Goal: Task Accomplishment & Management: Manage account settings

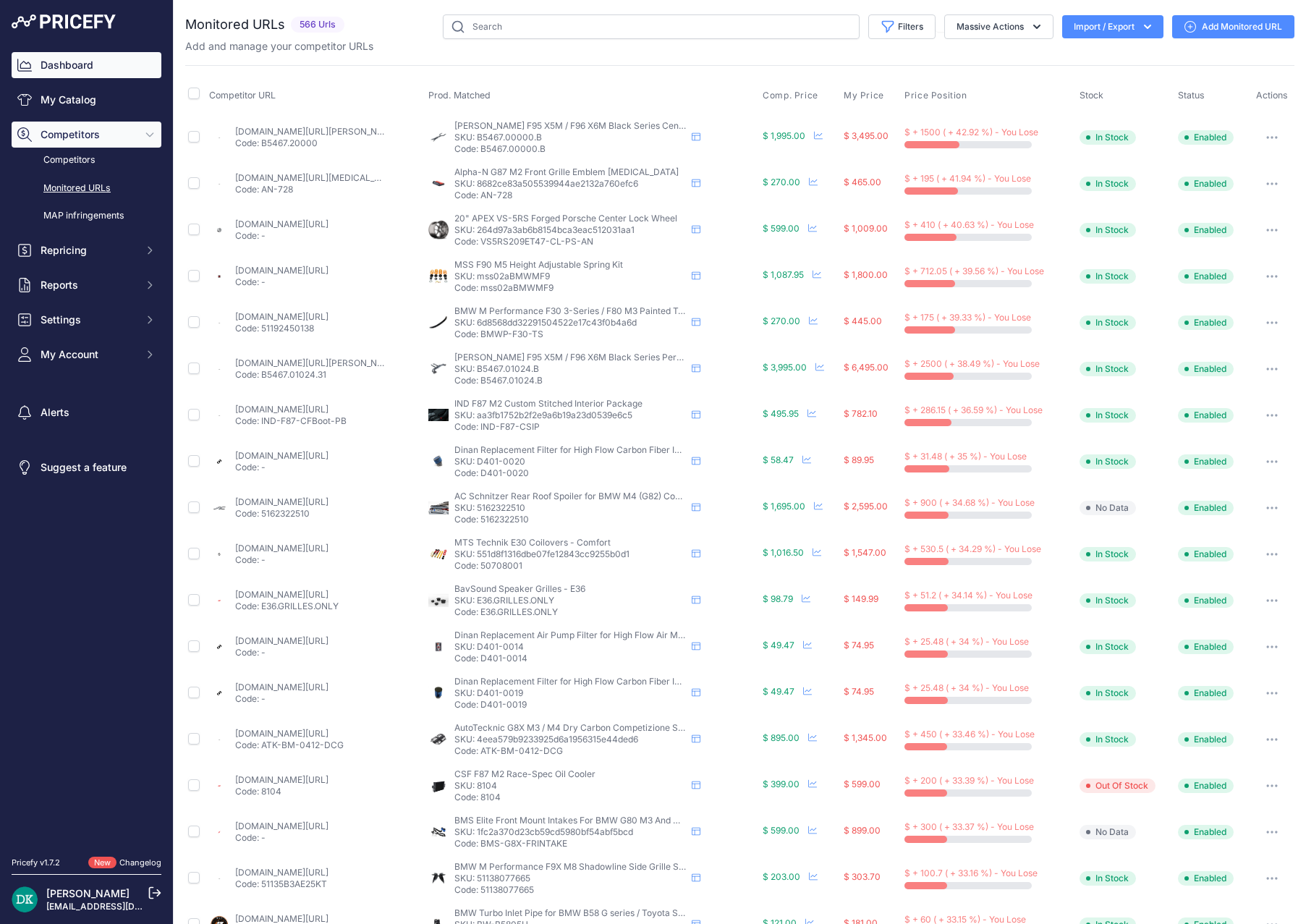
click at [62, 67] on link "Dashboard" at bounding box center [86, 65] width 150 height 26
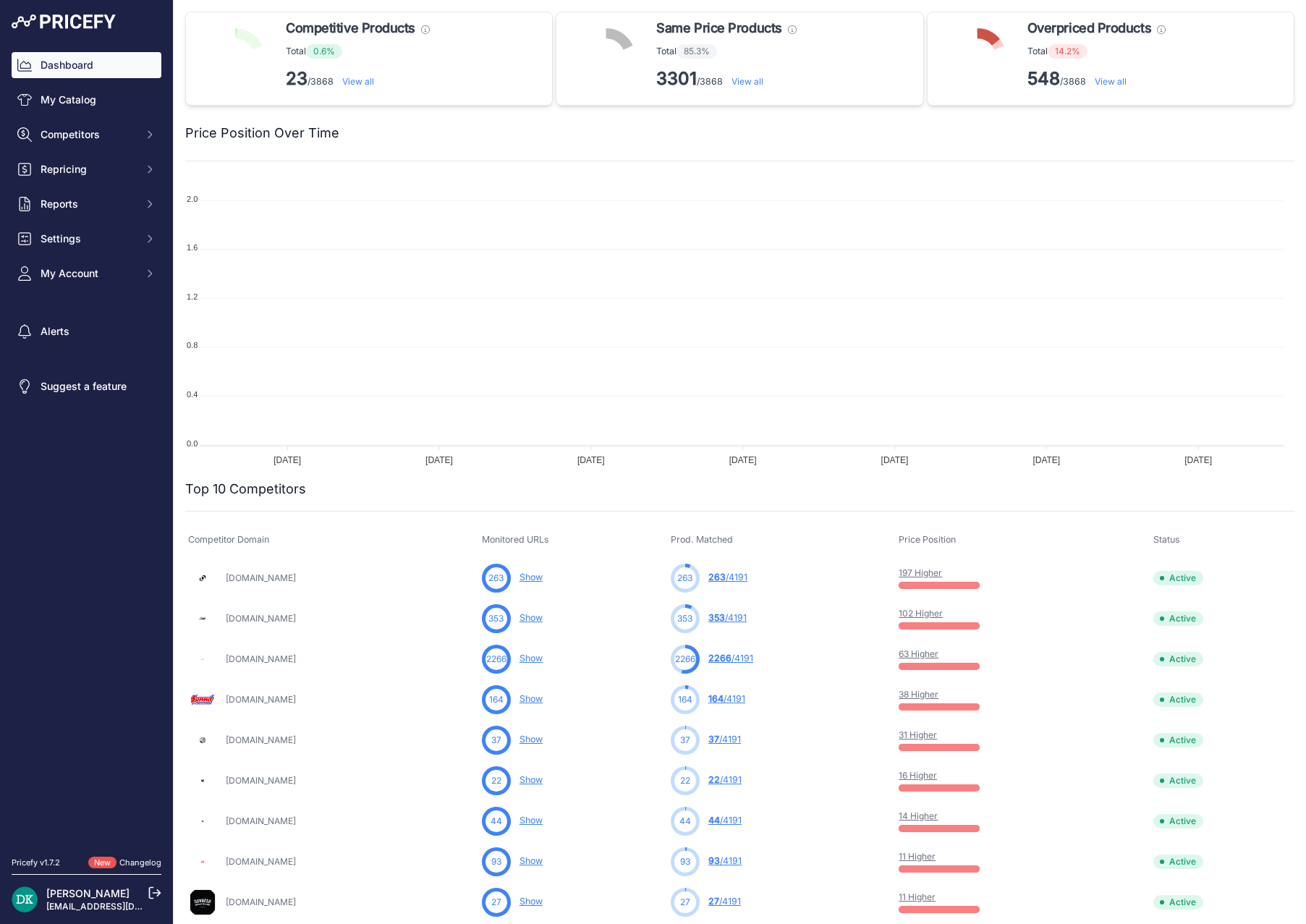
click at [349, 79] on link "View all" at bounding box center [358, 82] width 32 height 11
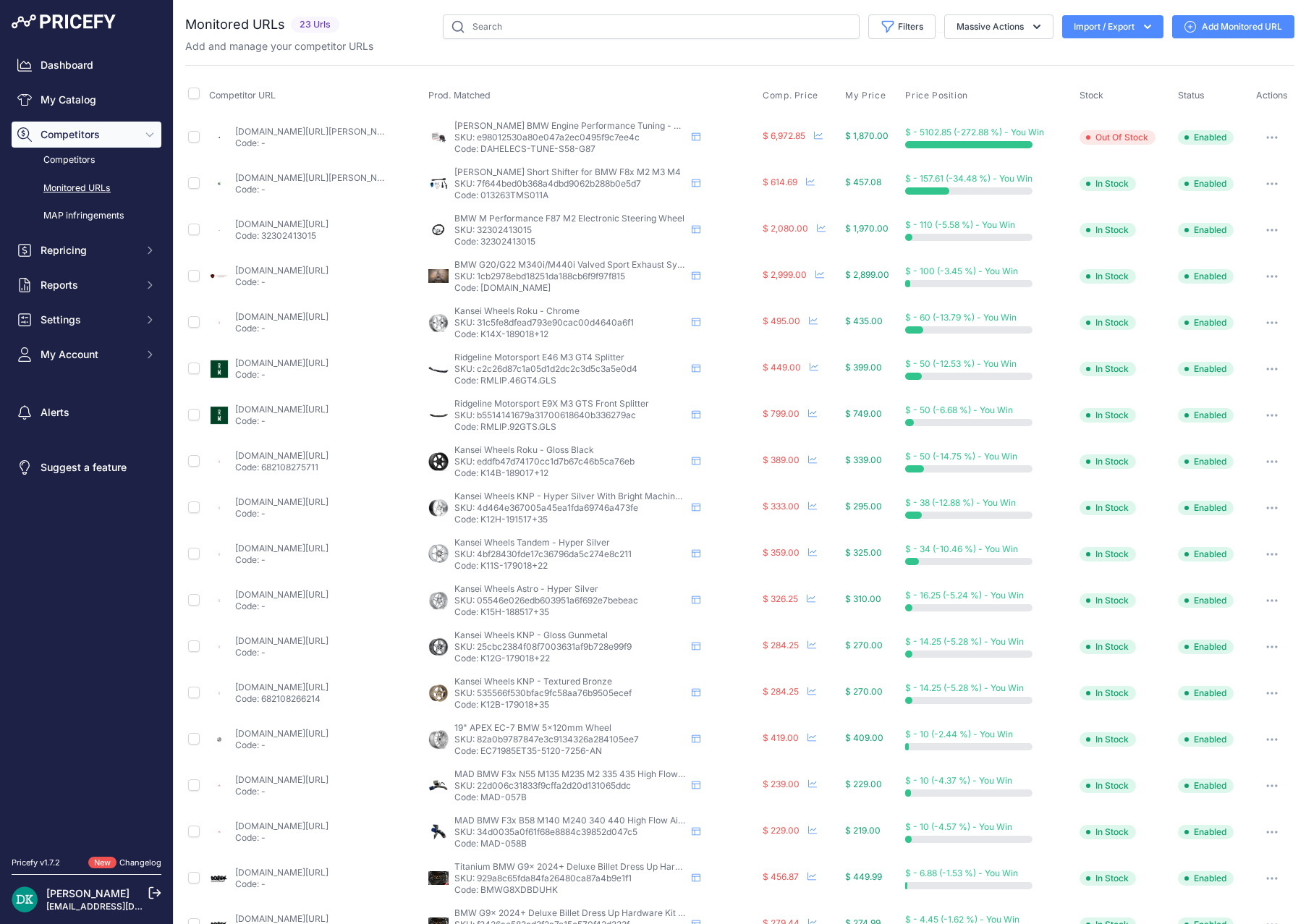
click at [496, 243] on p "Code: 32302413015" at bounding box center [571, 241] width 232 height 11
copy p "32302413015"
click at [314, 224] on link "ind-distribution.com/products/bmw-m-performance-f87-m2-electronic-steering-wheel" at bounding box center [281, 224] width 94 height 11
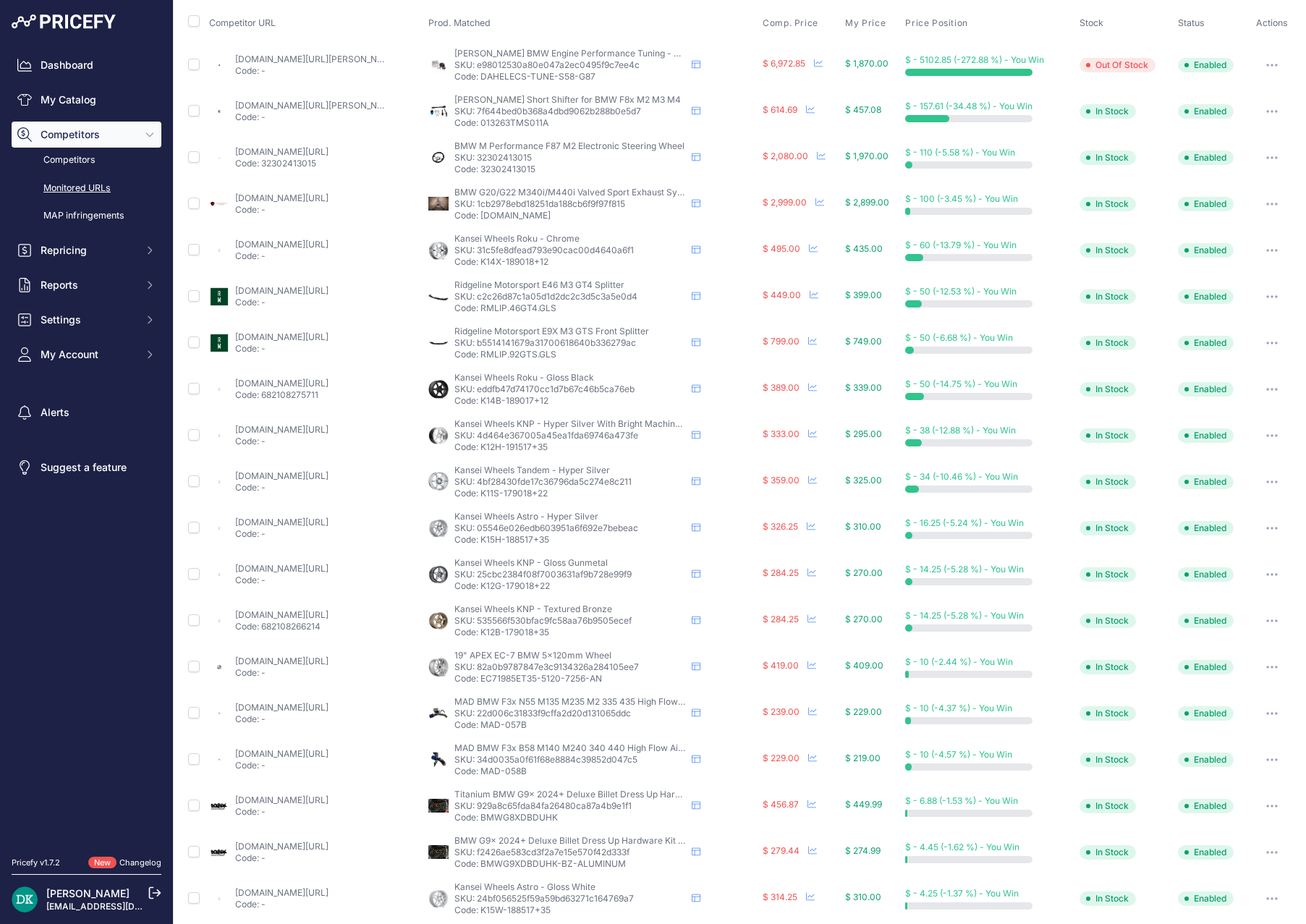
click at [1259, 301] on button "button" at bounding box center [1273, 297] width 29 height 21
click at [1182, 421] on button "Disable" at bounding box center [1218, 420] width 148 height 23
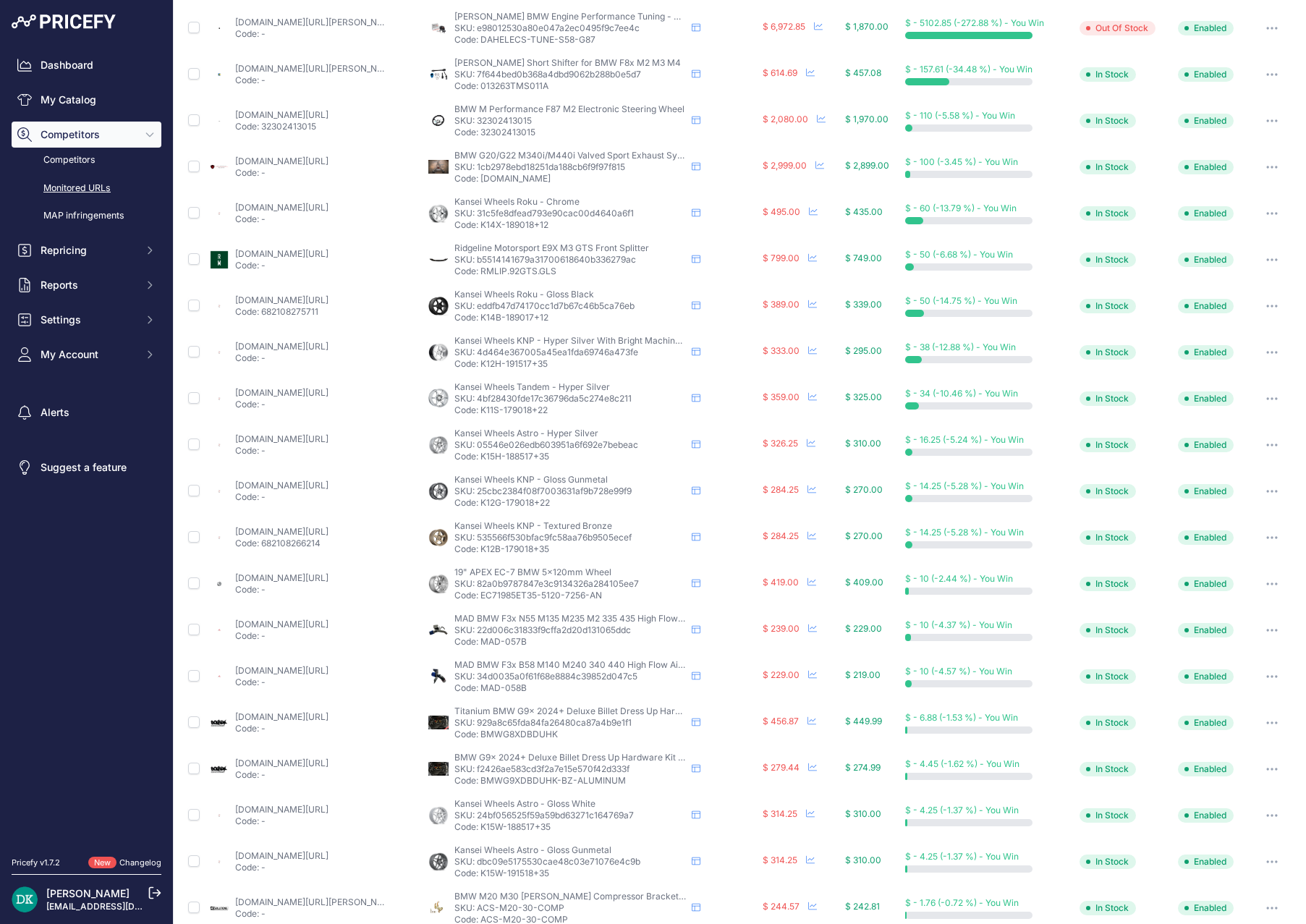
scroll to position [0, 0]
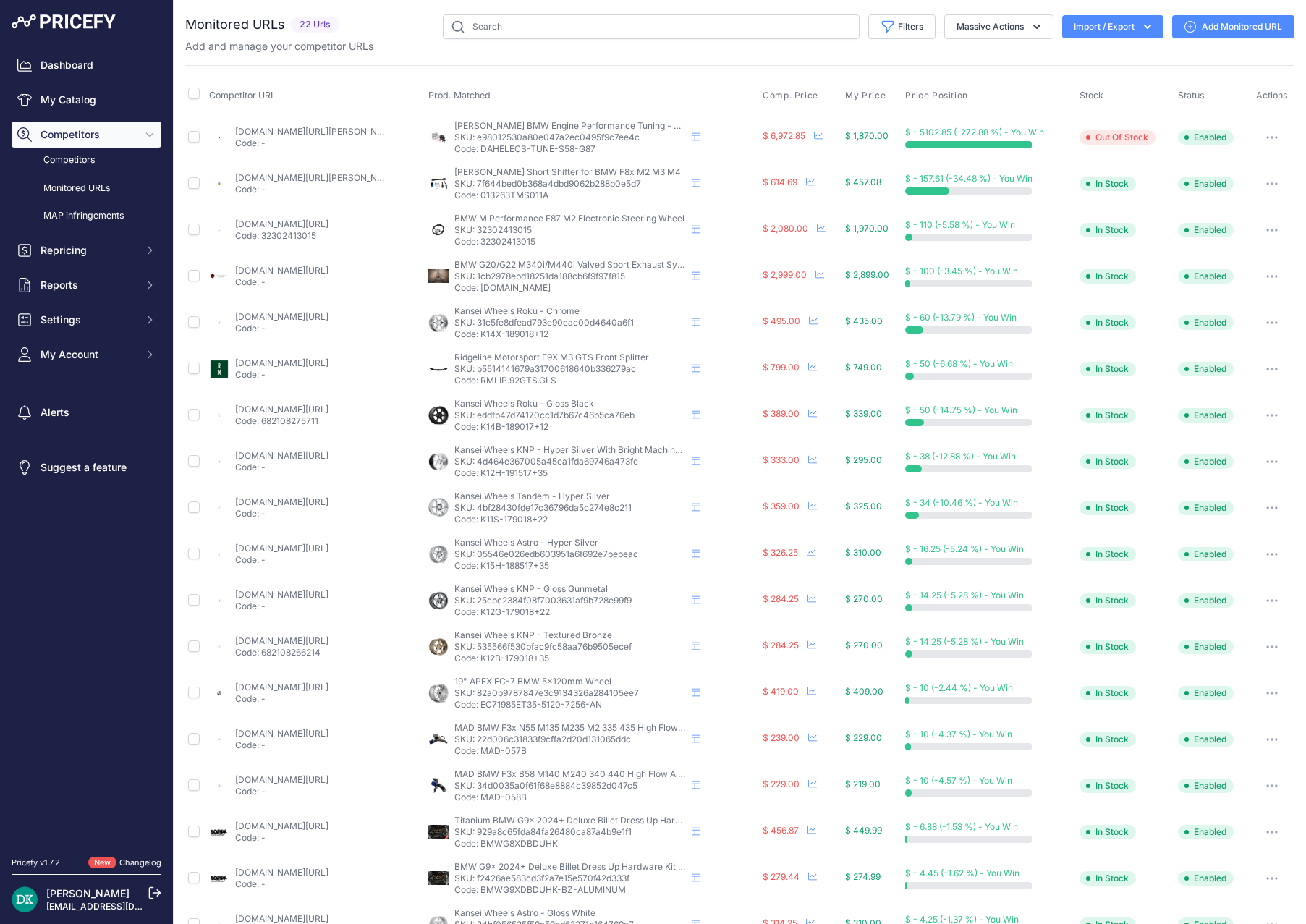
click at [1272, 369] on icon "button" at bounding box center [1273, 369] width 2 height 2
click at [1166, 486] on button "Disable" at bounding box center [1218, 492] width 148 height 23
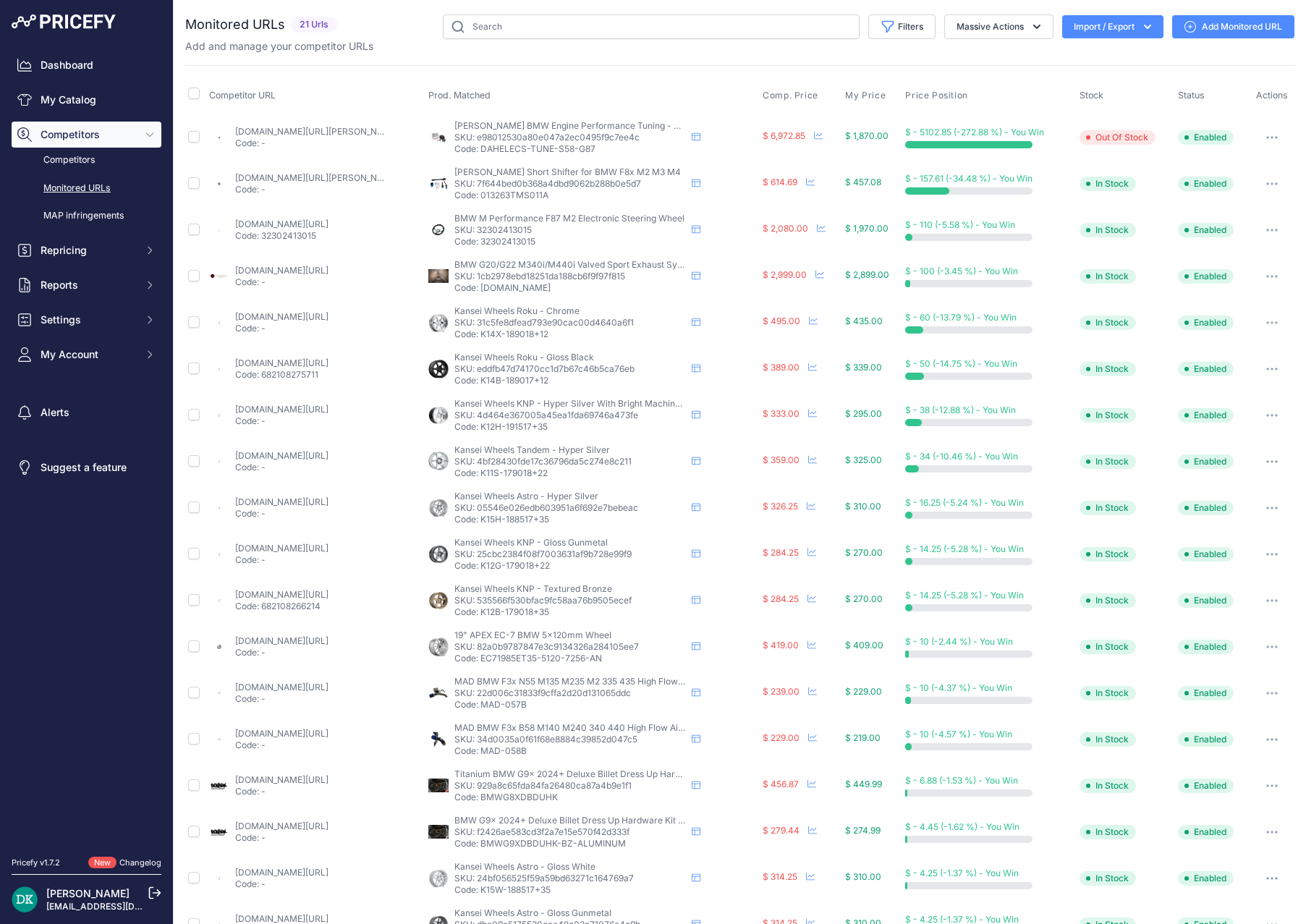
click at [329, 686] on link "mad-us.com/mad-bmw-f3x-n55-m135-m235-m2-335-435-high-flow-air-intake-w-heat-shi…" at bounding box center [281, 687] width 94 height 11
drag, startPoint x: 546, startPoint y: 705, endPoint x: 480, endPoint y: 708, distance: 66.1
click at [480, 708] on p "Code: MAD-057B" at bounding box center [571, 704] width 232 height 11
copy p "MAD-057B"
drag, startPoint x: 533, startPoint y: 747, endPoint x: 481, endPoint y: 757, distance: 53.0
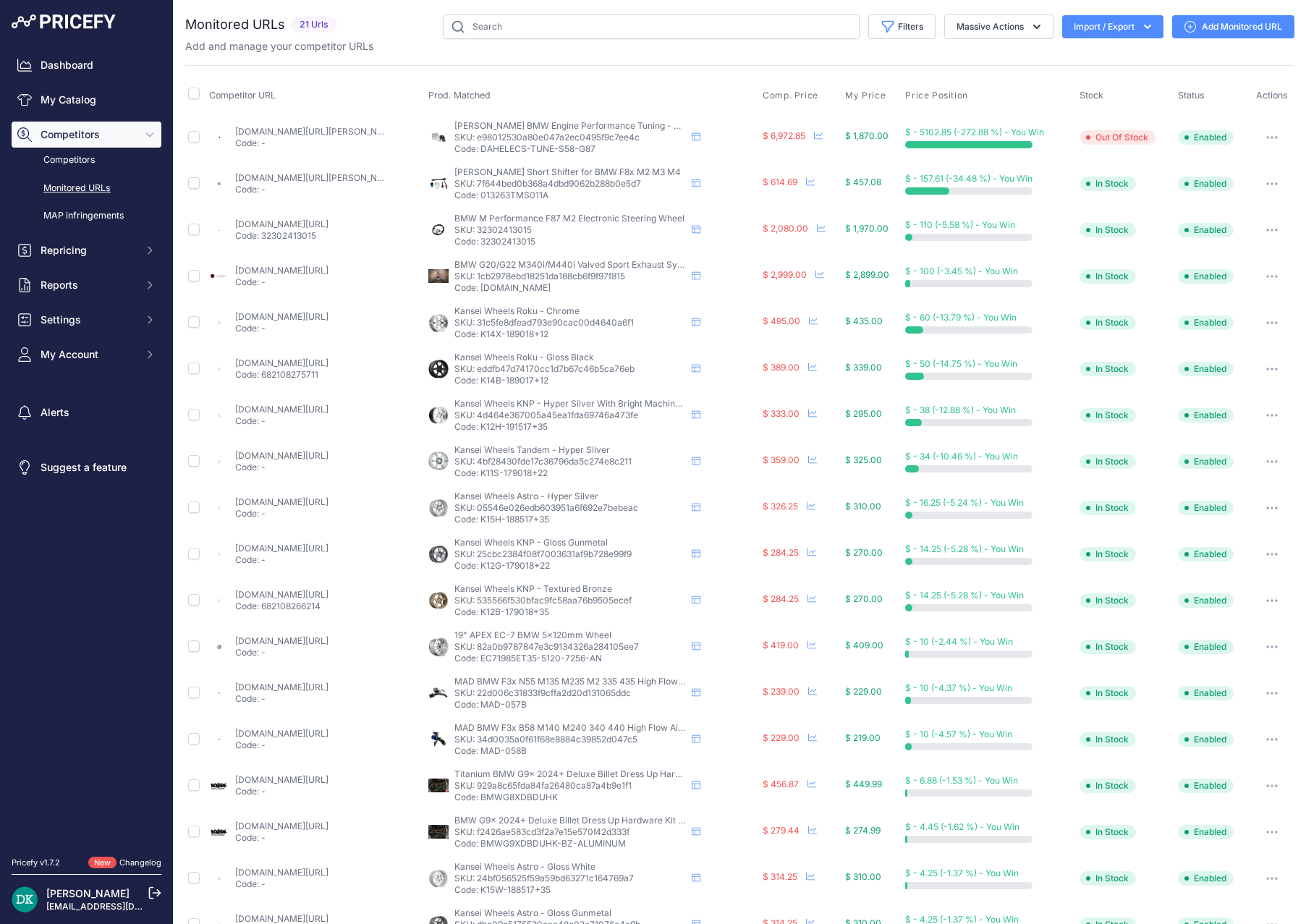
click at [481, 757] on td "MAD BMW F3x B58 M140 M240 340 440 High Flow Air Intake W/ Heat Shield MAD BMW F…" at bounding box center [593, 740] width 335 height 46
copy p "MAD-058B"
click at [329, 738] on link "mad-us.com/mad-bmw-f3x-b58-m140-m240-340-440-high-flow-air-intake-w-heat-shield…" at bounding box center [281, 734] width 94 height 11
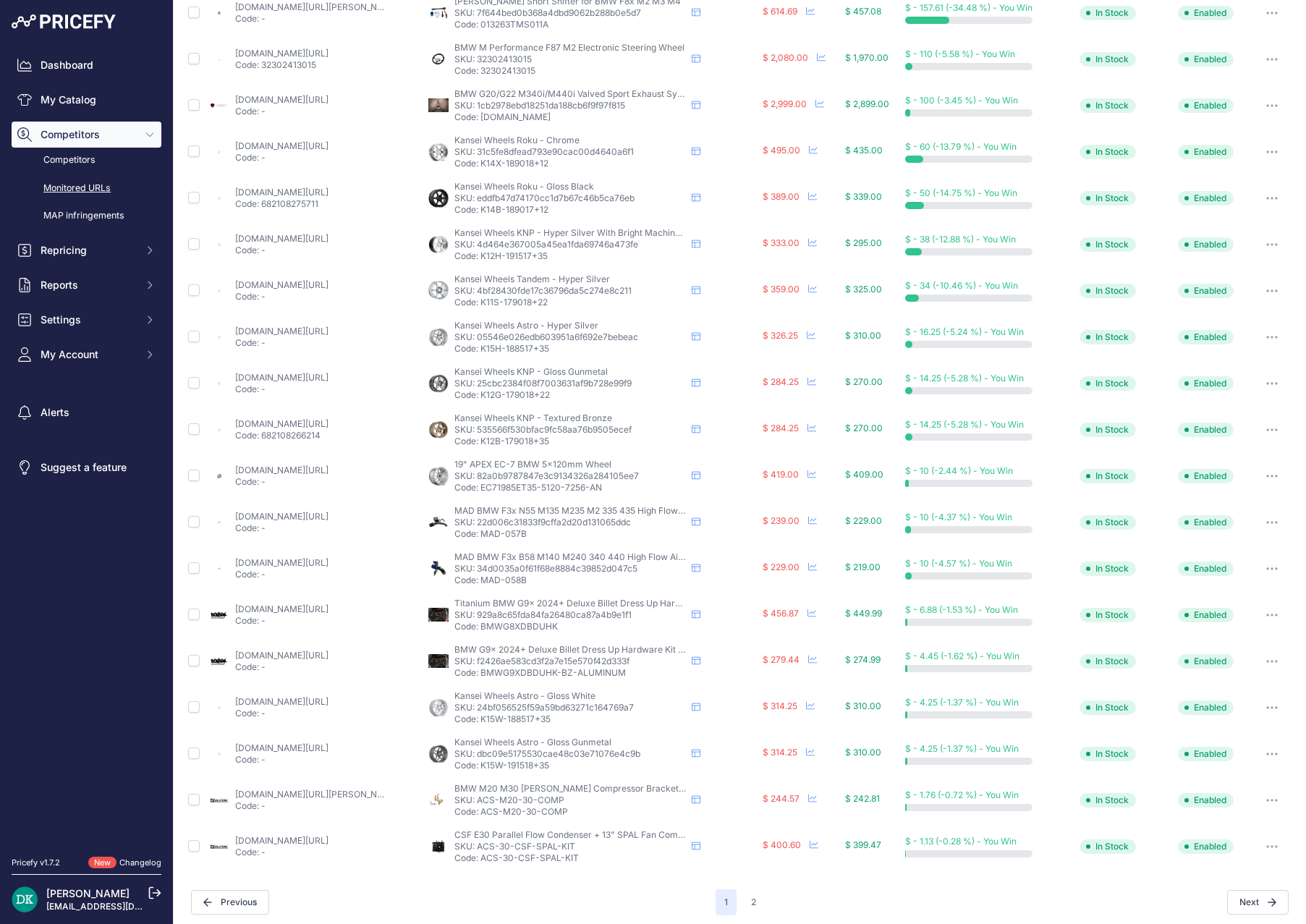
scroll to position [177, 0]
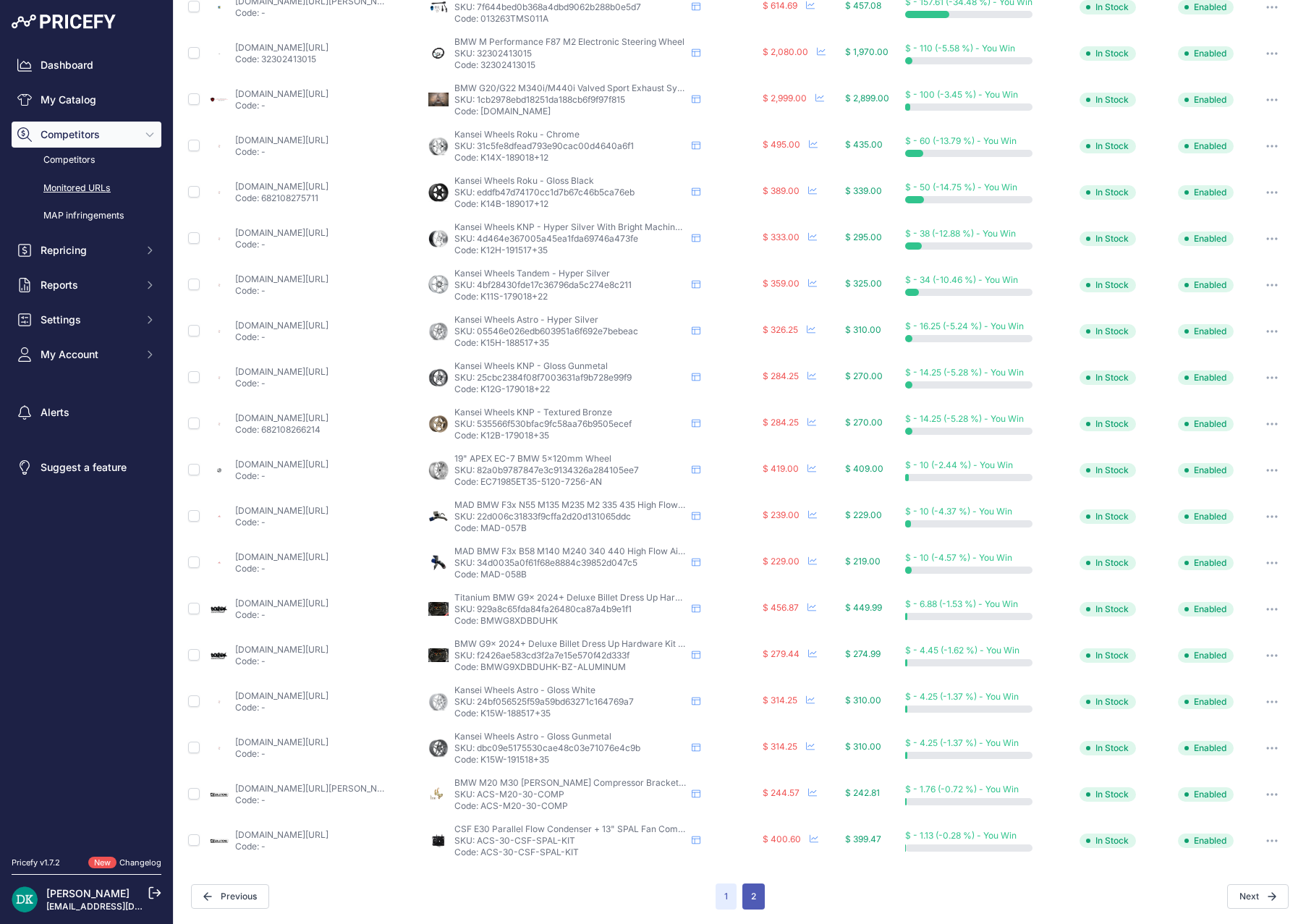
click at [743, 895] on button "2" at bounding box center [753, 897] width 22 height 26
